Goal: Information Seeking & Learning: Learn about a topic

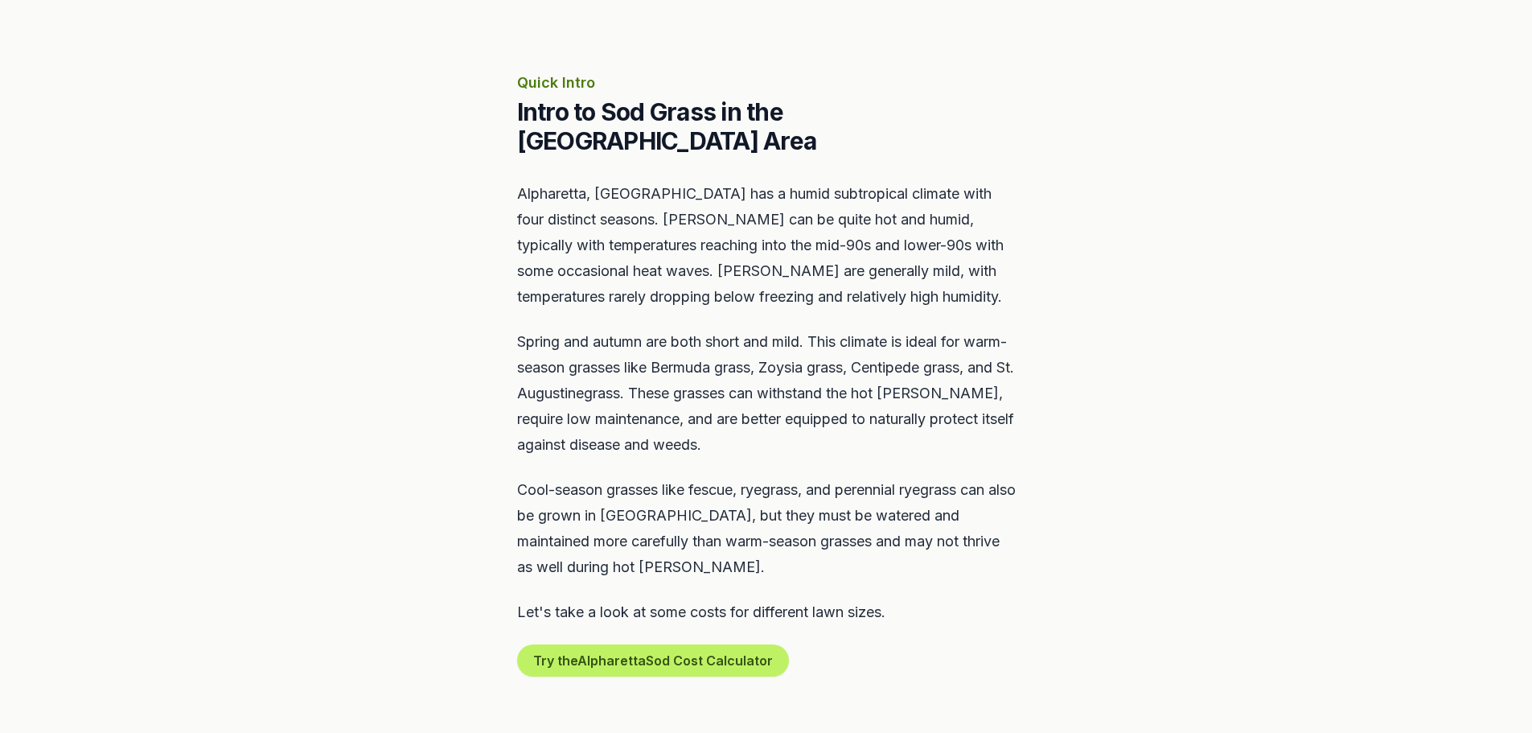
scroll to position [643, 0]
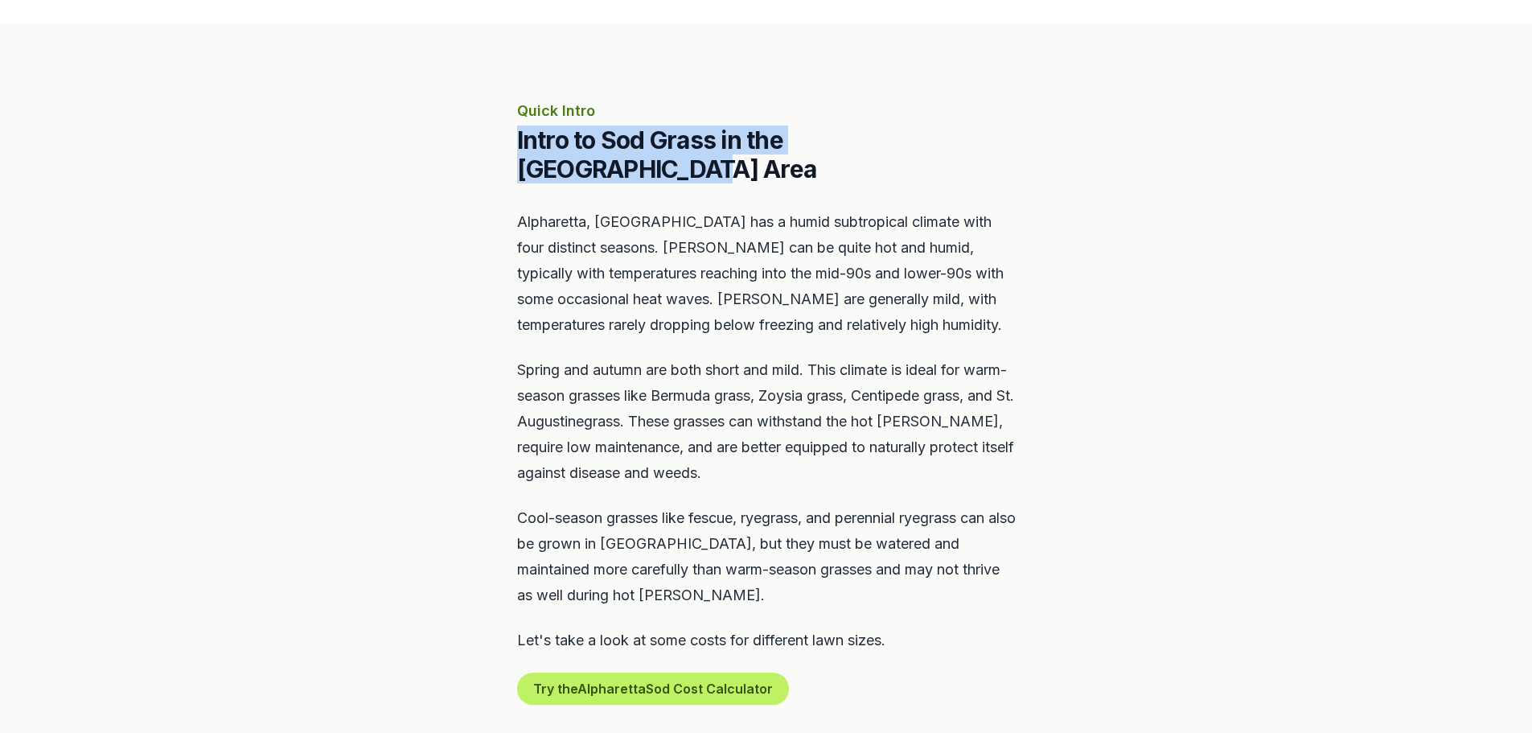
drag, startPoint x: 514, startPoint y: 146, endPoint x: 1016, endPoint y: 146, distance: 501.8
click at [1016, 146] on section "Quick Intro Intro to Sod Grass in the Alpharetta Area [GEOGRAPHIC_DATA], [GEOGR…" at bounding box center [766, 402] width 1532 height 759
drag, startPoint x: 1037, startPoint y: 142, endPoint x: 429, endPoint y: 101, distance: 609.3
click at [429, 101] on section "Quick Intro Intro to Sod Grass in the Alpharetta Area [GEOGRAPHIC_DATA], [GEOGR…" at bounding box center [766, 402] width 1532 height 759
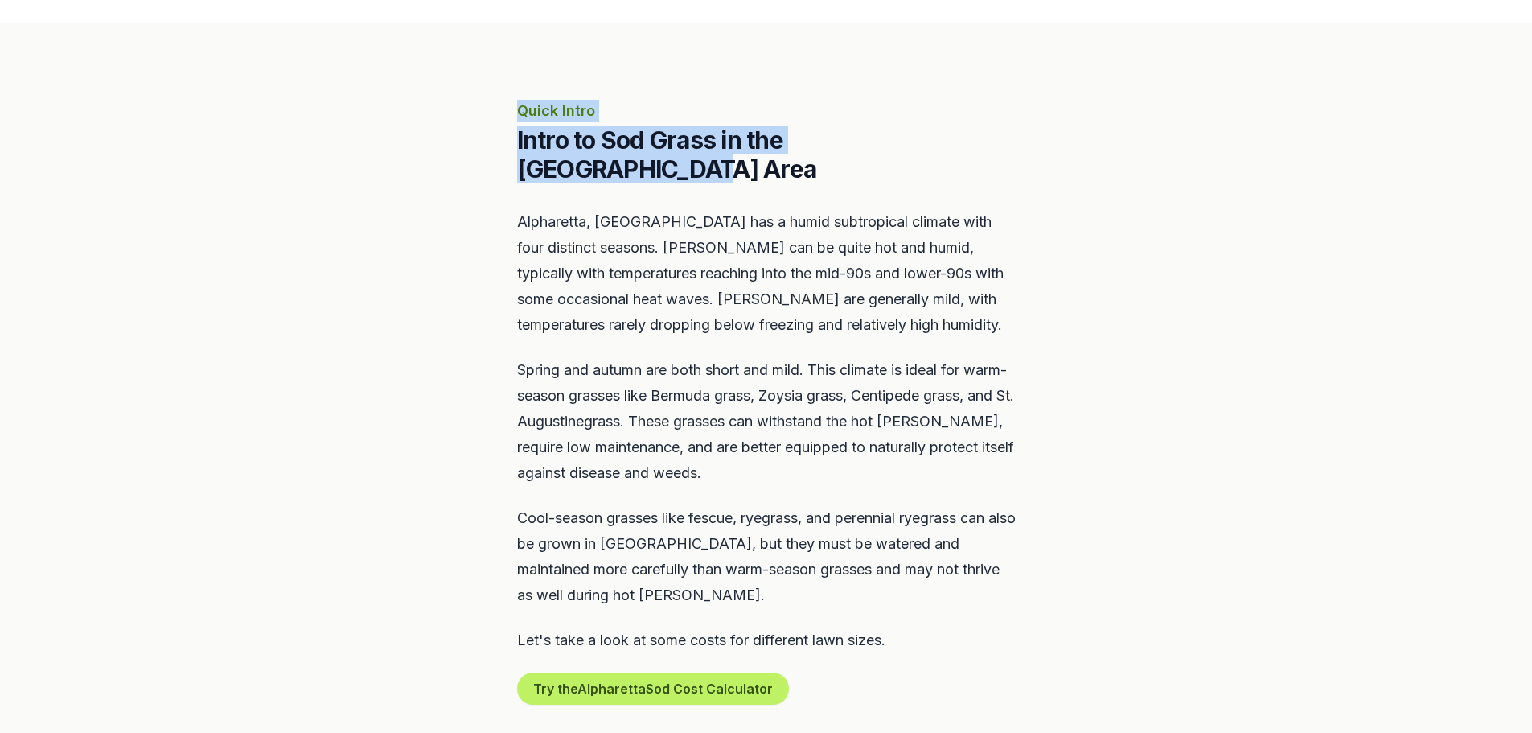
click at [429, 101] on section "Quick Intro Intro to Sod Grass in the Alpharetta Area [GEOGRAPHIC_DATA], [GEOGR…" at bounding box center [766, 402] width 1532 height 759
drag, startPoint x: 549, startPoint y: 113, endPoint x: 1004, endPoint y: 138, distance: 455.1
click at [1004, 138] on section "Quick Intro Intro to Sod Grass in the Alpharetta Area [GEOGRAPHIC_DATA], [GEOGR…" at bounding box center [766, 402] width 1532 height 759
click at [1004, 138] on h2 "Intro to Sod Grass in the [GEOGRAPHIC_DATA] Area" at bounding box center [766, 154] width 499 height 58
drag, startPoint x: 1014, startPoint y: 137, endPoint x: 481, endPoint y: 101, distance: 534.3
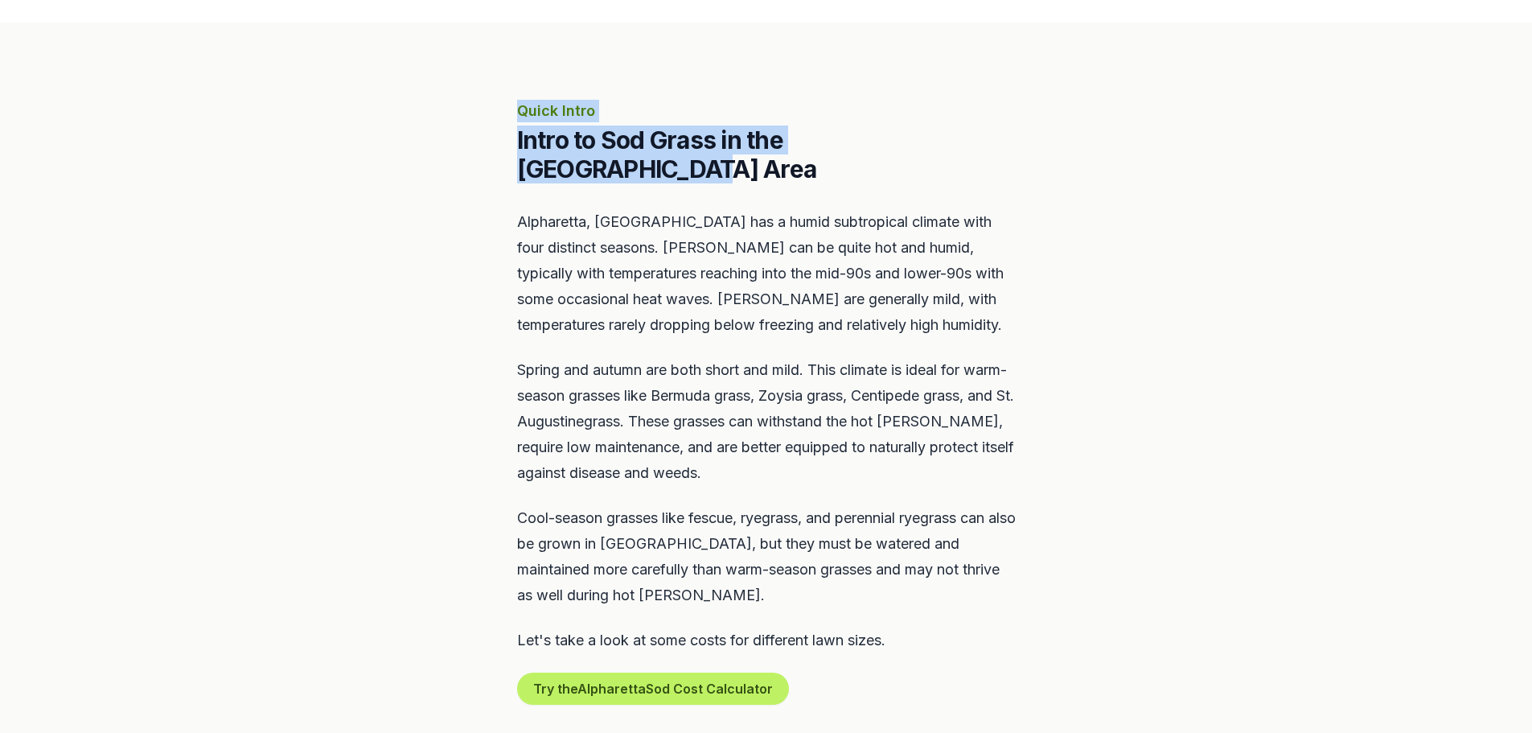
click at [481, 101] on section "Quick Intro Intro to Sod Grass in the Alpharetta Area [GEOGRAPHIC_DATA], [GEOGR…" at bounding box center [766, 402] width 1532 height 759
drag, startPoint x: 481, startPoint y: 101, endPoint x: 975, endPoint y: 132, distance: 495.5
click at [975, 132] on section "Quick Intro Intro to Sod Grass in the Alpharetta Area [GEOGRAPHIC_DATA], [GEOGR…" at bounding box center [766, 402] width 1532 height 759
click at [975, 132] on h2 "Intro to Sod Grass in the [GEOGRAPHIC_DATA] Area" at bounding box center [766, 154] width 499 height 58
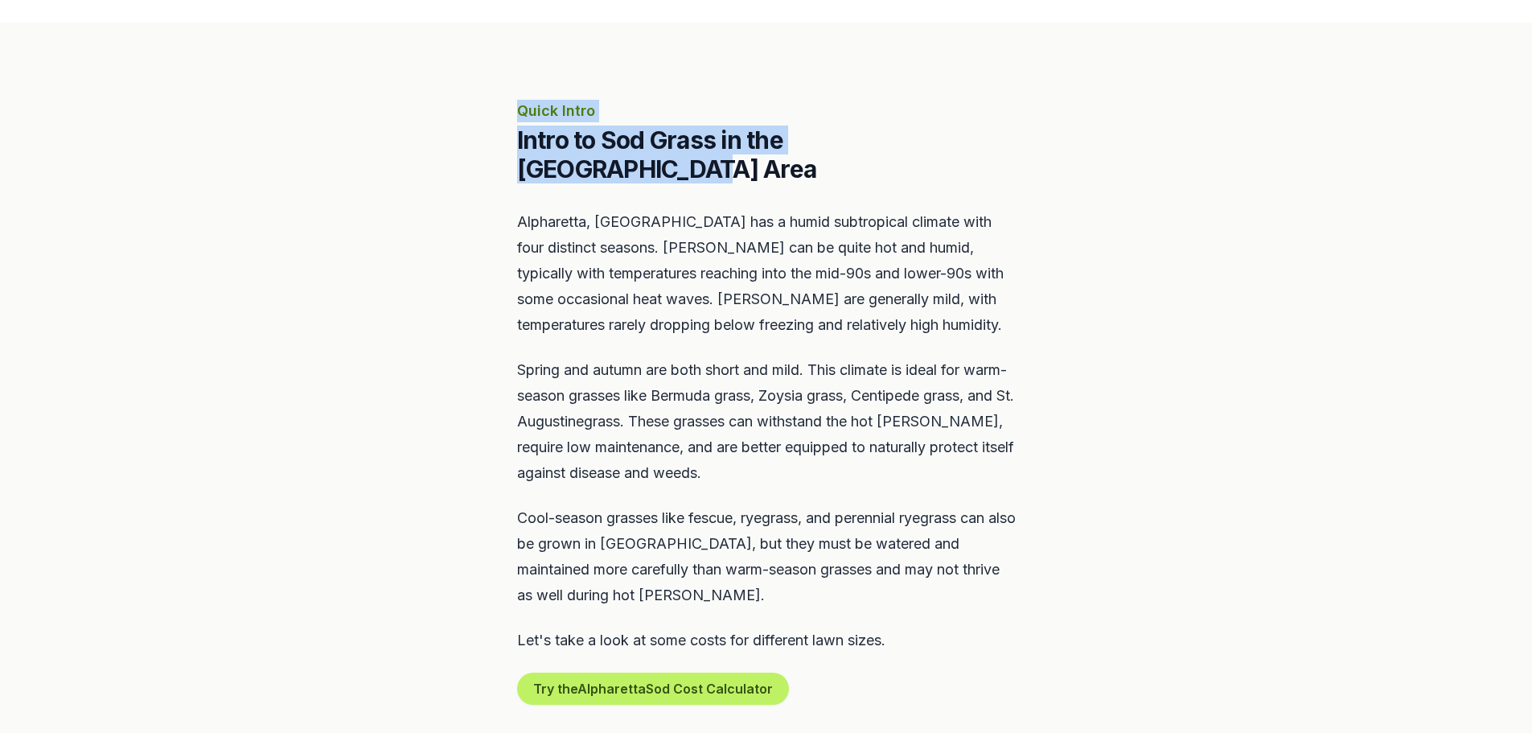
drag, startPoint x: 1024, startPoint y: 136, endPoint x: 489, endPoint y: 98, distance: 536.1
click at [489, 98] on section "Quick Intro Intro to Sod Grass in the Alpharetta Area [GEOGRAPHIC_DATA], [GEOGR…" at bounding box center [766, 402] width 1532 height 759
drag, startPoint x: 489, startPoint y: 98, endPoint x: 993, endPoint y: 133, distance: 505.5
click at [993, 133] on section "Quick Intro Intro to Sod Grass in the Alpharetta Area [GEOGRAPHIC_DATA], [GEOGR…" at bounding box center [766, 402] width 1532 height 759
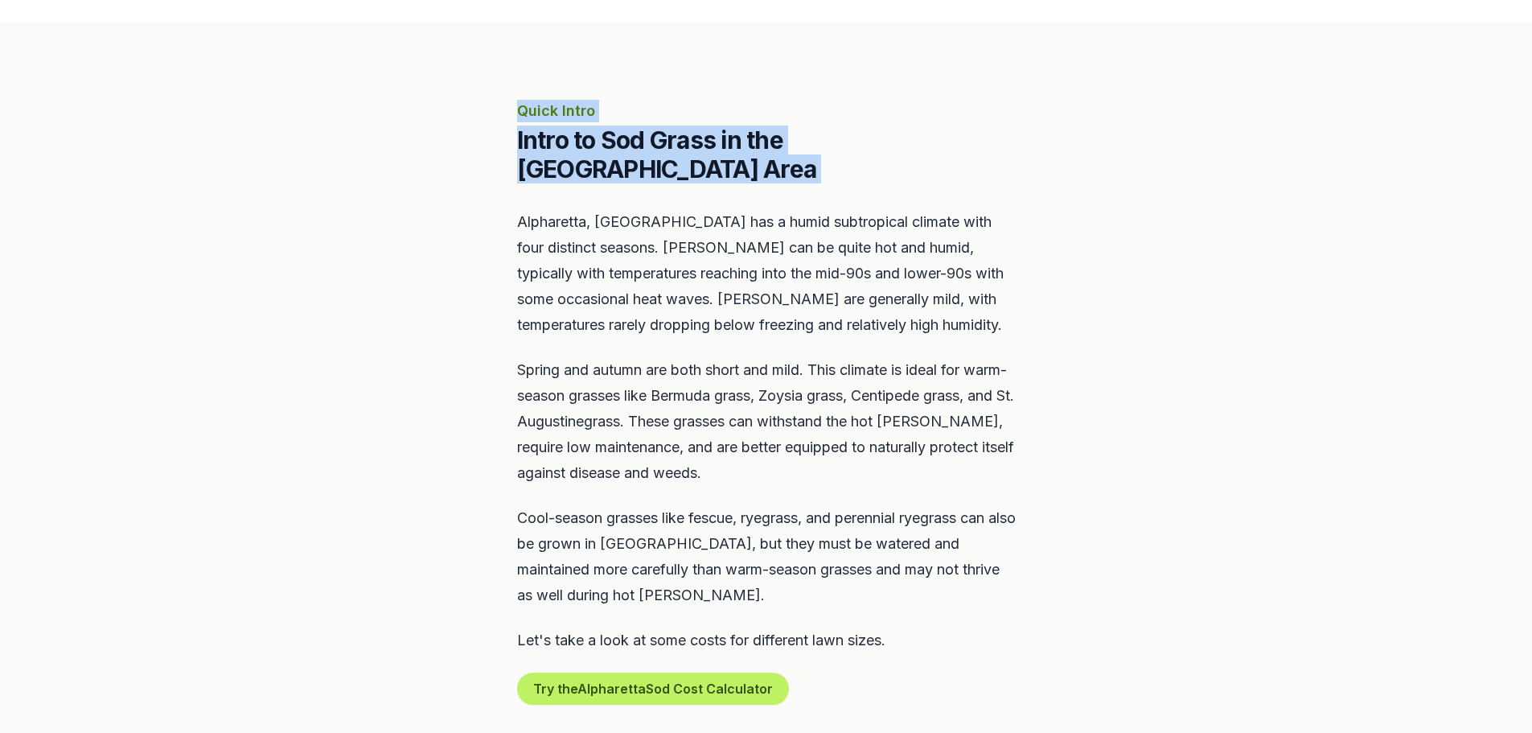
click at [993, 133] on h2 "Intro to Sod Grass in the [GEOGRAPHIC_DATA] Area" at bounding box center [766, 154] width 499 height 58
drag, startPoint x: 1014, startPoint y: 134, endPoint x: 458, endPoint y: 107, distance: 557.2
click at [458, 107] on section "Quick Intro Intro to Sod Grass in the Alpharetta Area [GEOGRAPHIC_DATA], [GEOGR…" at bounding box center [766, 402] width 1532 height 759
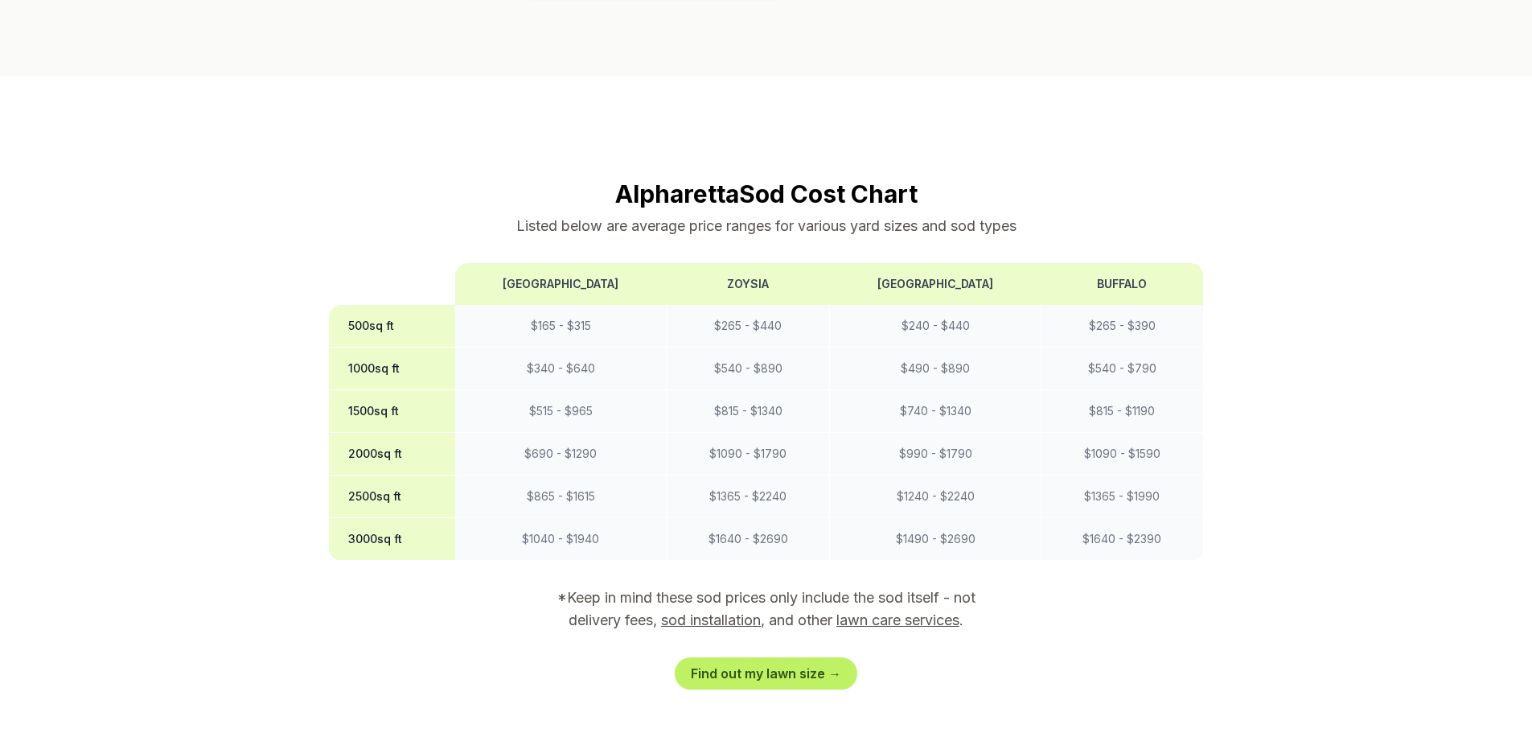
scroll to position [1448, 0]
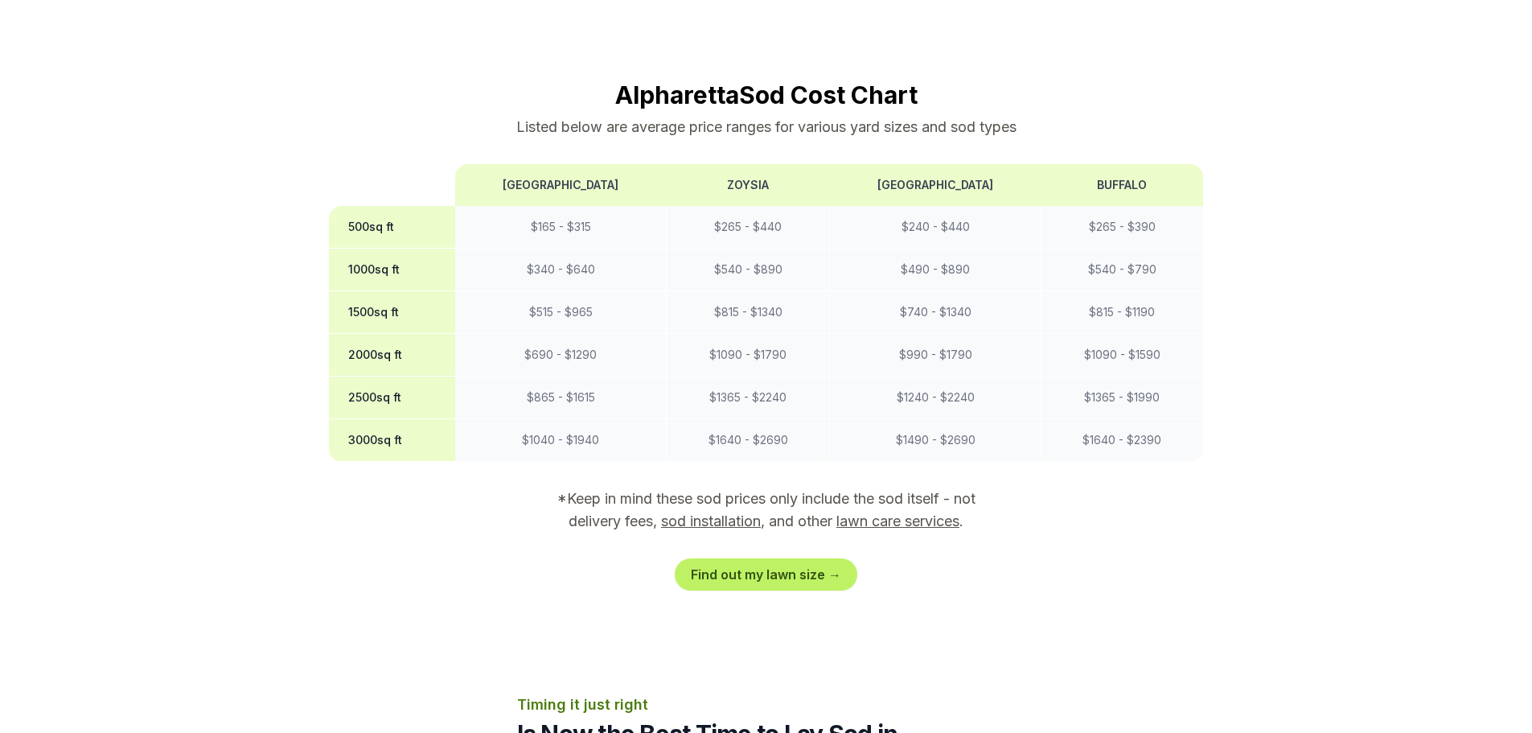
drag, startPoint x: 417, startPoint y: 410, endPoint x: 326, endPoint y: 413, distance: 91.7
click at [326, 413] on div "Alpharetta Sod Cost Chart Listed below are average price ranges for various yar…" at bounding box center [766, 335] width 926 height 510
click at [343, 419] on th "3000 sq ft" at bounding box center [392, 440] width 127 height 43
drag, startPoint x: 343, startPoint y: 416, endPoint x: 414, endPoint y: 413, distance: 70.8
click at [414, 419] on th "3000 sq ft" at bounding box center [392, 440] width 127 height 43
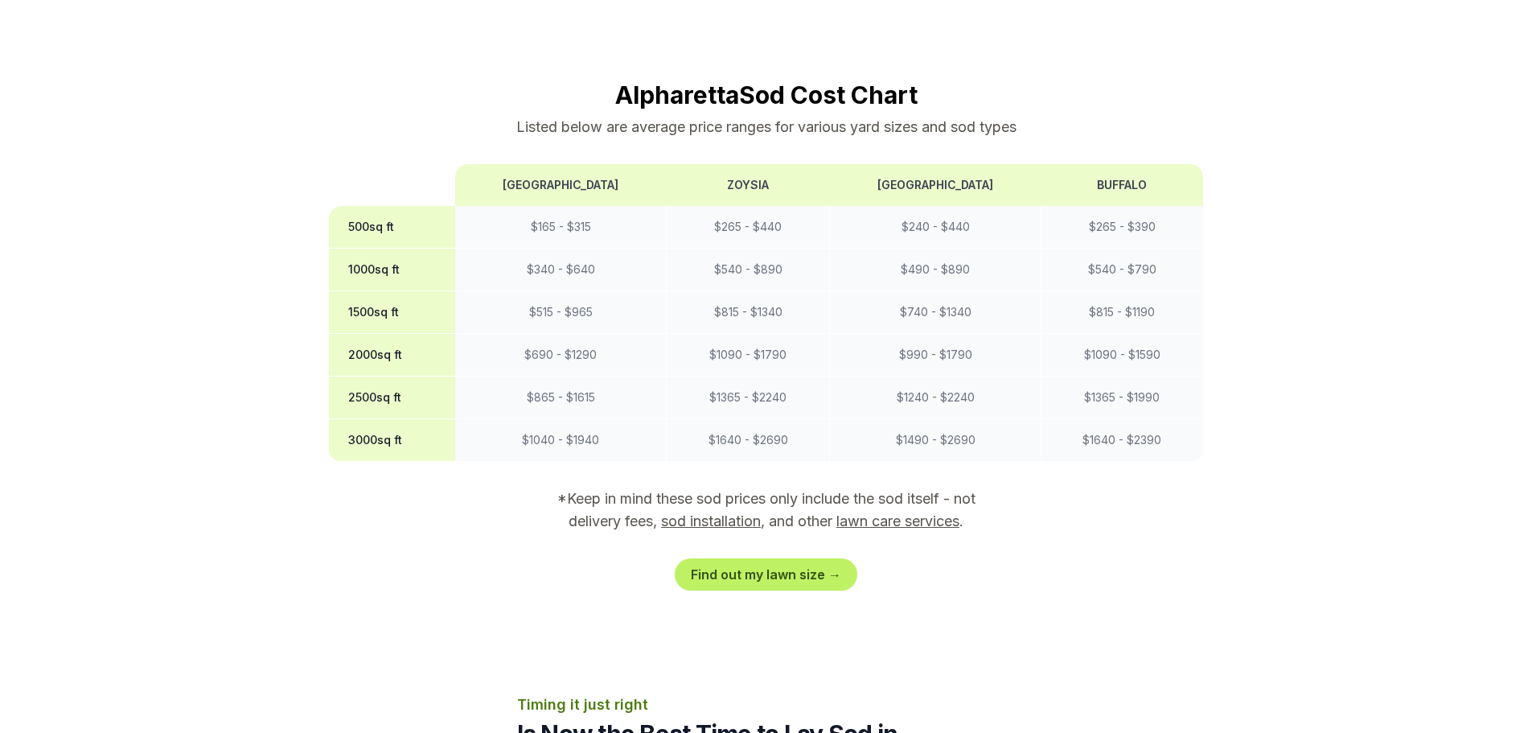
click at [414, 419] on th "3000 sq ft" at bounding box center [392, 440] width 127 height 43
drag, startPoint x: 598, startPoint y: 410, endPoint x: 491, endPoint y: 411, distance: 106.2
click at [491, 419] on td "$ 1040 - $ 1940" at bounding box center [560, 440] width 211 height 43
click at [481, 471] on section "Alpharetta Sod Cost Chart Listed below are average price ranges for various yar…" at bounding box center [766, 335] width 875 height 510
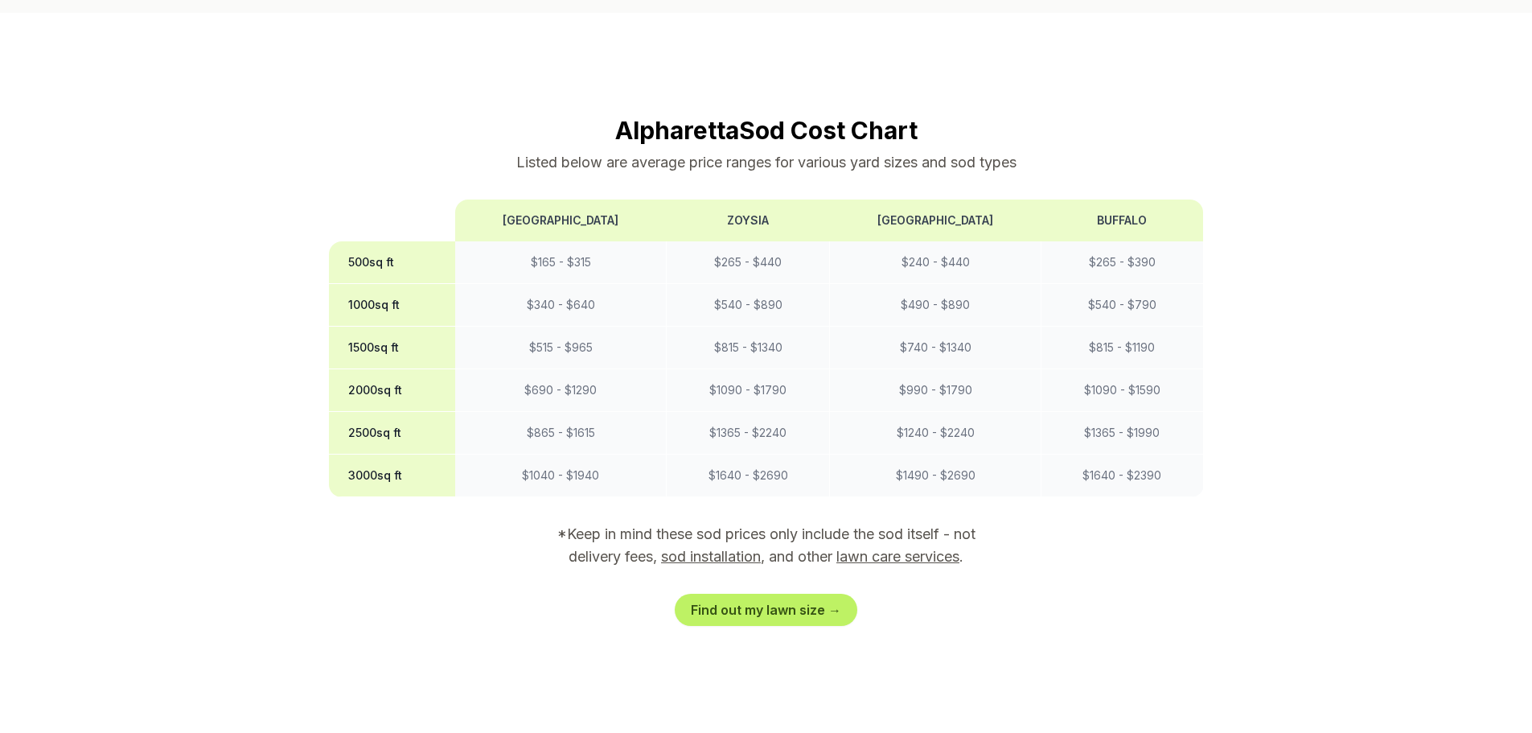
scroll to position [1367, 0]
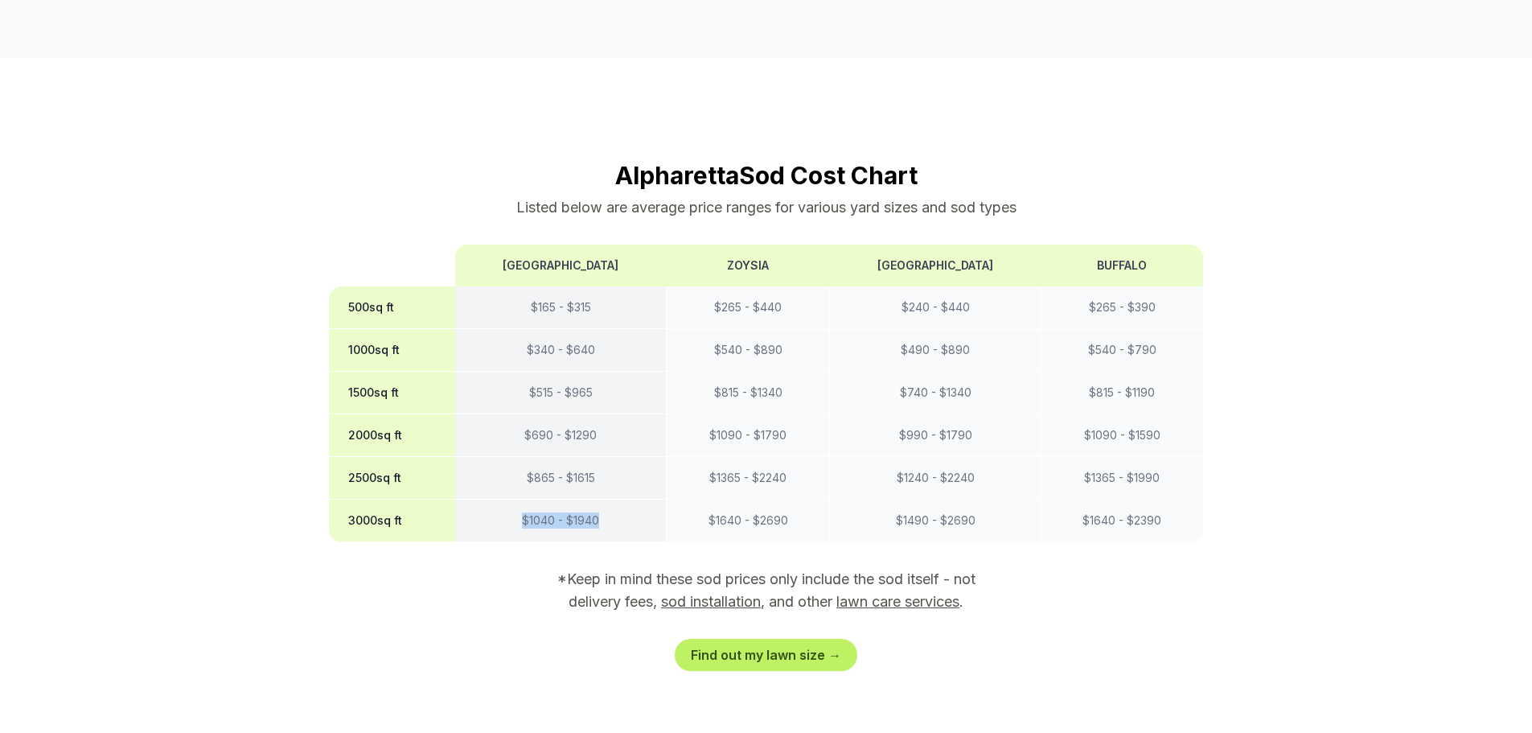
drag, startPoint x: 610, startPoint y: 487, endPoint x: 519, endPoint y: 489, distance: 90.1
click at [519, 499] on td "$ 1040 - $ 1940" at bounding box center [560, 520] width 211 height 43
click at [479, 570] on section "Alpharetta Sod Cost Chart Listed below are average price ranges for various yar…" at bounding box center [766, 416] width 875 height 510
drag, startPoint x: 617, startPoint y: 487, endPoint x: 524, endPoint y: 489, distance: 93.3
click at [524, 499] on td "$ 1040 - $ 1940" at bounding box center [560, 520] width 211 height 43
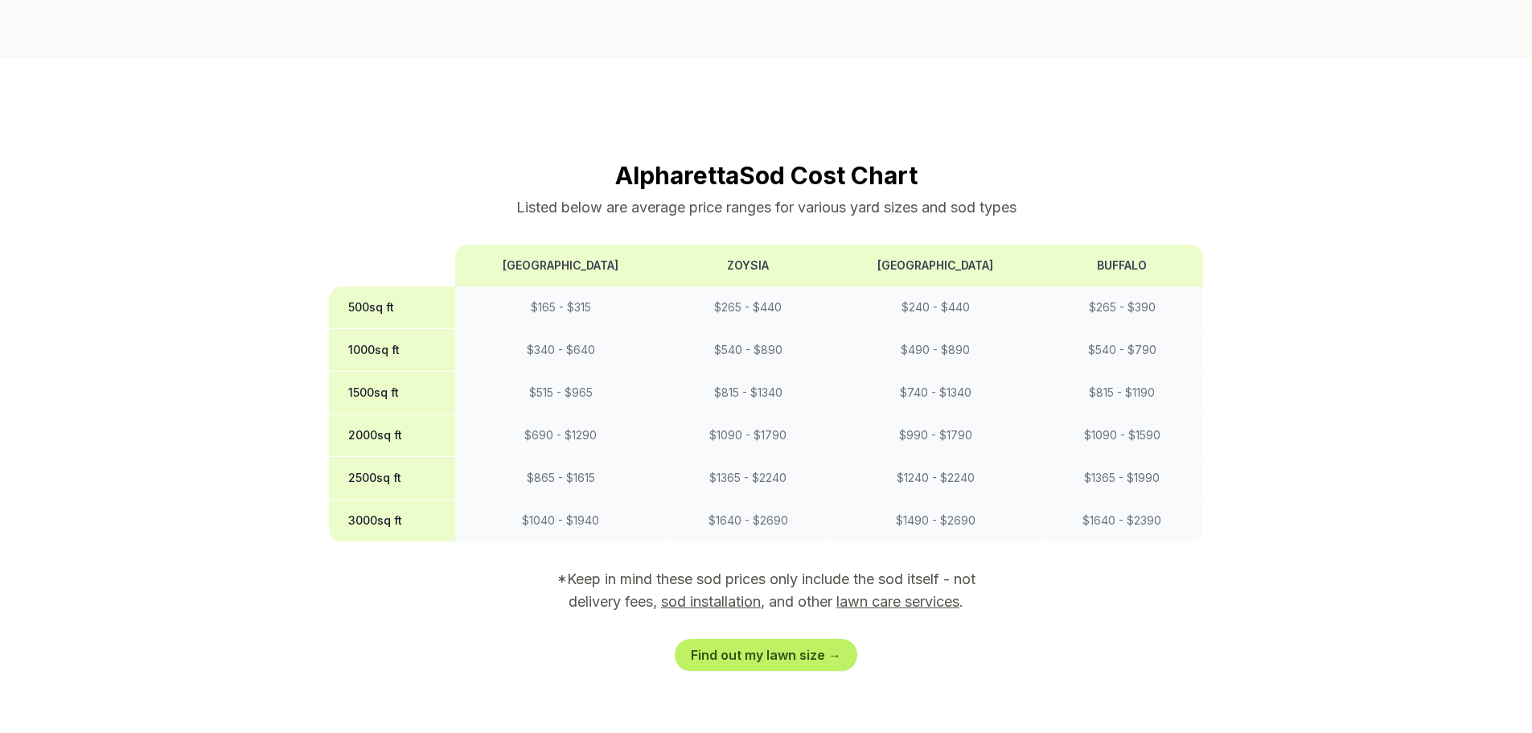
click at [506, 544] on section "Alpharetta Sod Cost Chart Listed below are average price ranges for various yar…" at bounding box center [766, 416] width 875 height 510
drag, startPoint x: 510, startPoint y: 490, endPoint x: 600, endPoint y: 492, distance: 90.1
click at [600, 499] on td "$ 1040 - $ 1940" at bounding box center [560, 520] width 211 height 43
click at [458, 552] on section "Alpharetta Sod Cost Chart Listed below are average price ranges for various yar…" at bounding box center [766, 416] width 875 height 510
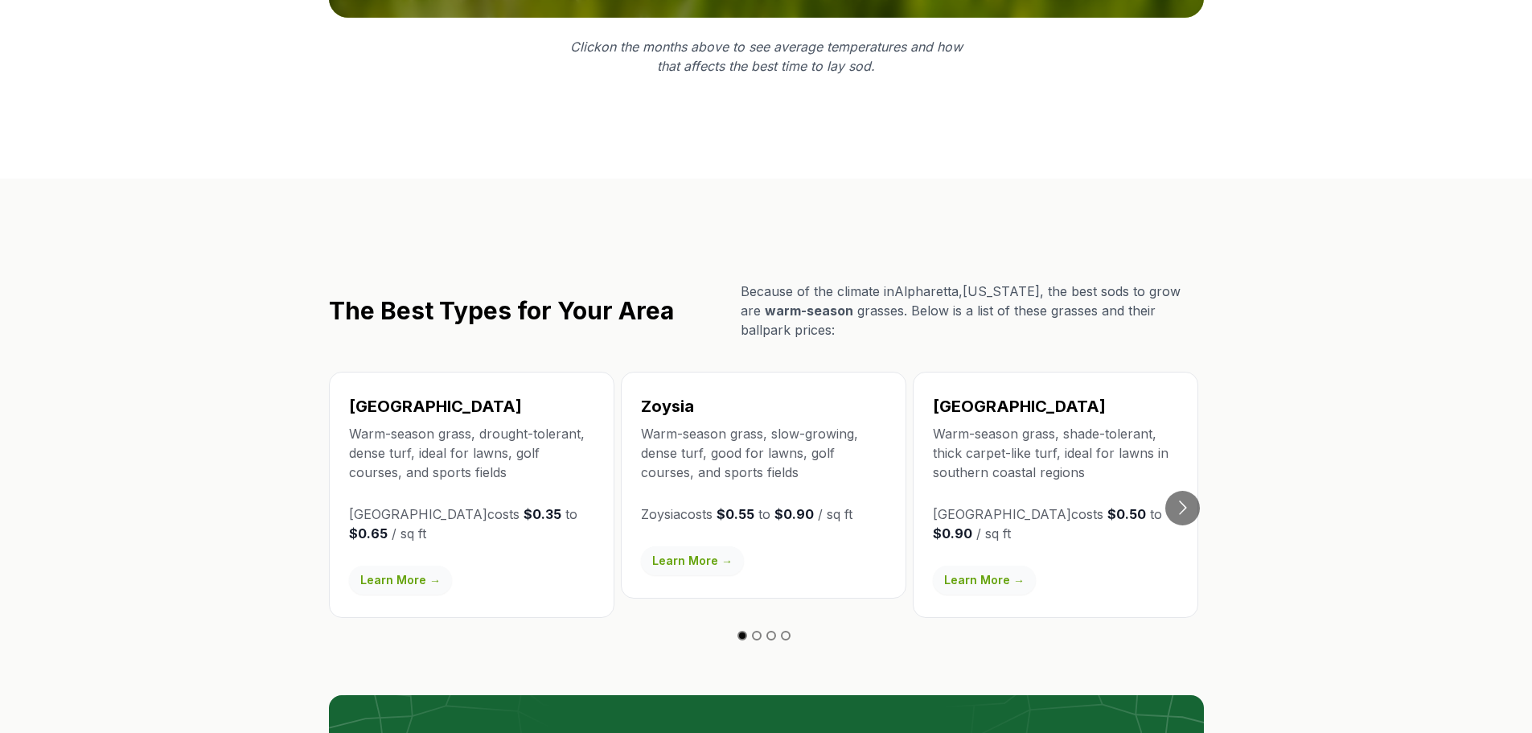
scroll to position [2654, 0]
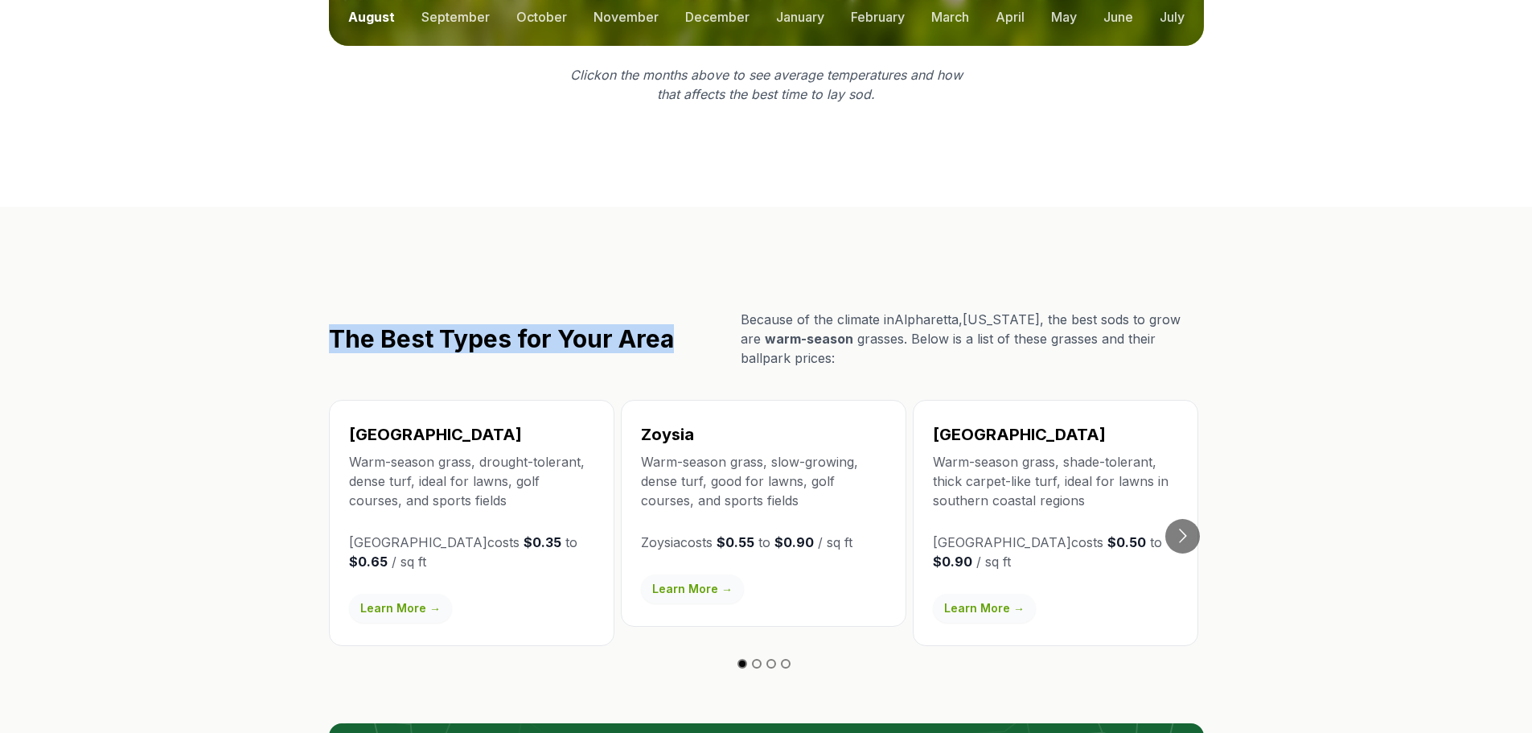
drag, startPoint x: 320, startPoint y: 298, endPoint x: 690, endPoint y: 312, distance: 370.2
click at [690, 312] on div "The Best Types for Your Area Because of the climate in [GEOGRAPHIC_DATA] , [US_…" at bounding box center [766, 657] width 926 height 695
click at [690, 312] on div "The Best Types for Your Area Because of the climate in [GEOGRAPHIC_DATA] , [US_…" at bounding box center [766, 339] width 875 height 58
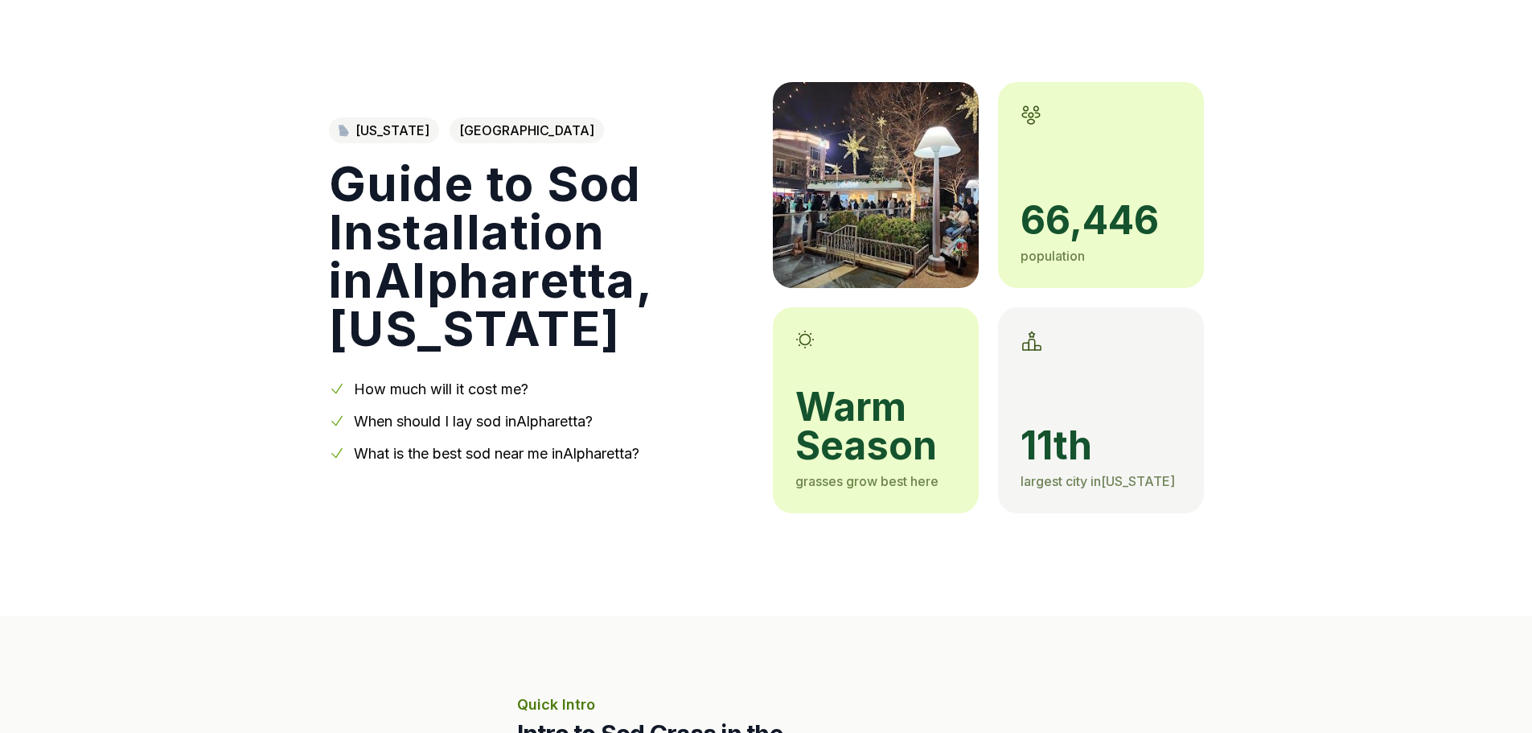
scroll to position [0, 0]
